Goal: Obtain resource: Download file/media

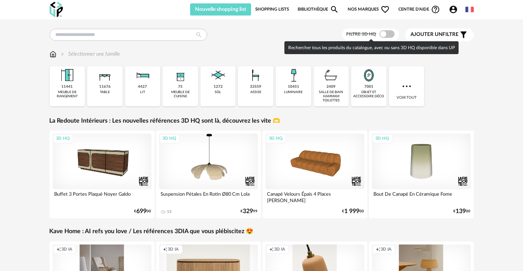
click at [389, 34] on span at bounding box center [386, 34] width 15 height 8
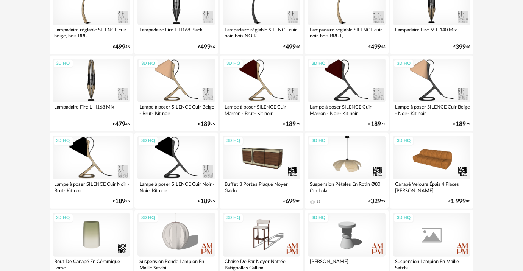
scroll to position [894, 0]
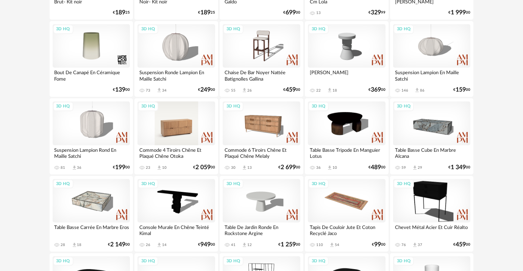
click at [173, 128] on div "3D HQ" at bounding box center [176, 123] width 78 height 44
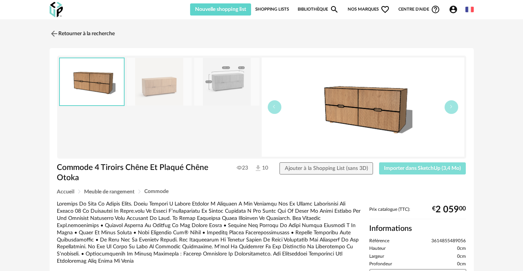
click at [434, 168] on span "Importer dans SketchUp (3,4 Mo)" at bounding box center [422, 168] width 77 height 5
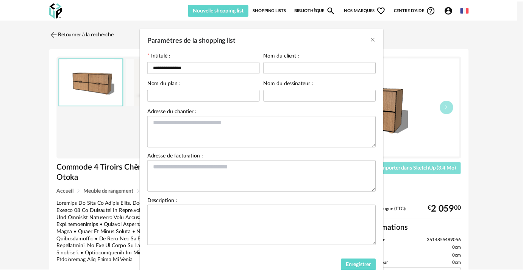
scroll to position [39, 0]
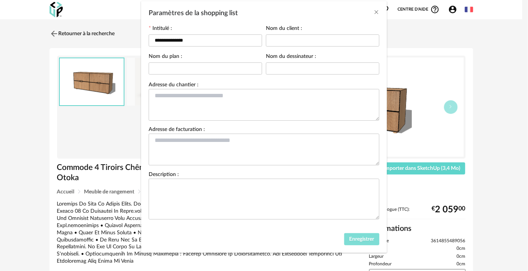
click at [358, 239] on span "Enregistrer" at bounding box center [361, 238] width 25 height 5
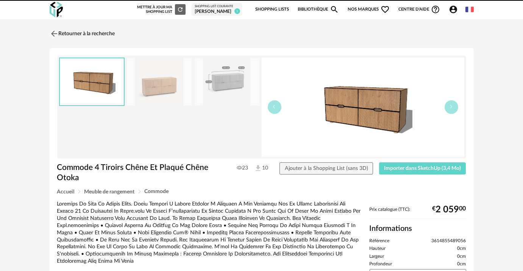
click at [160, 13] on div "Mettre à jour ma Shopping List Refresh icon" at bounding box center [161, 9] width 48 height 11
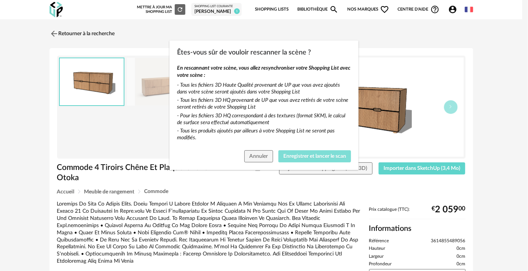
click at [312, 159] on button "Enregistrer et lancer le scan" at bounding box center [314, 156] width 73 height 12
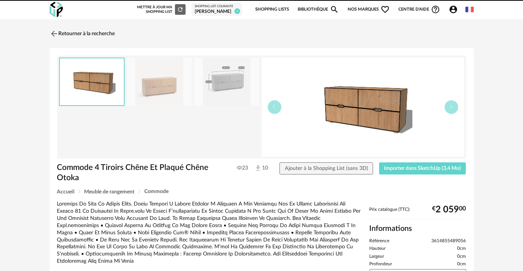
click at [216, 15] on div "Shopping List courante [PERSON_NAME] 1" at bounding box center [216, 9] width 50 height 13
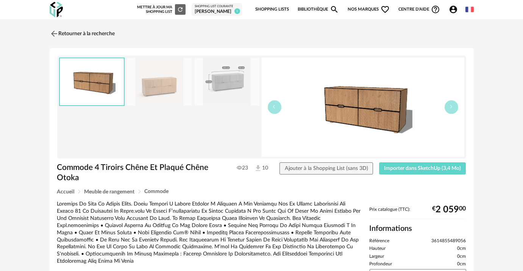
click at [219, 11] on div "[PERSON_NAME]" at bounding box center [216, 12] width 44 height 6
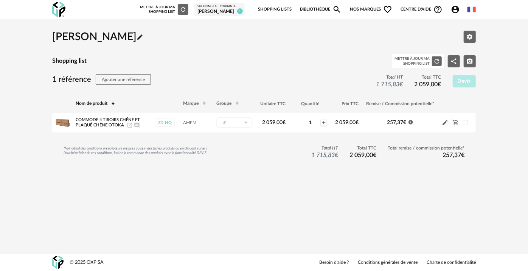
click at [428, 60] on div "Mettre à jour ma Shopping List" at bounding box center [412, 60] width 35 height 9
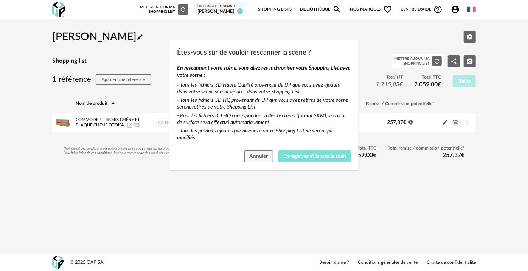
click at [326, 152] on button "Enregistrer et lancer le scan" at bounding box center [314, 156] width 73 height 12
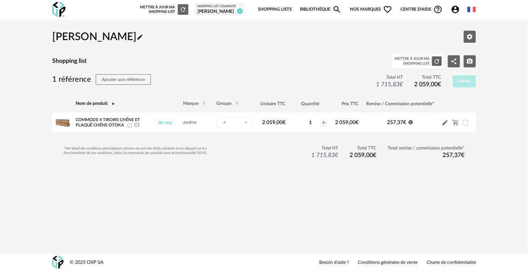
click at [285, 81] on div "1 référence Ajouter une référence Total HT 1 715,83 € Total TTC 2 059,00 € Devis" at bounding box center [264, 81] width 424 height 14
